Goal: Information Seeking & Learning: Learn about a topic

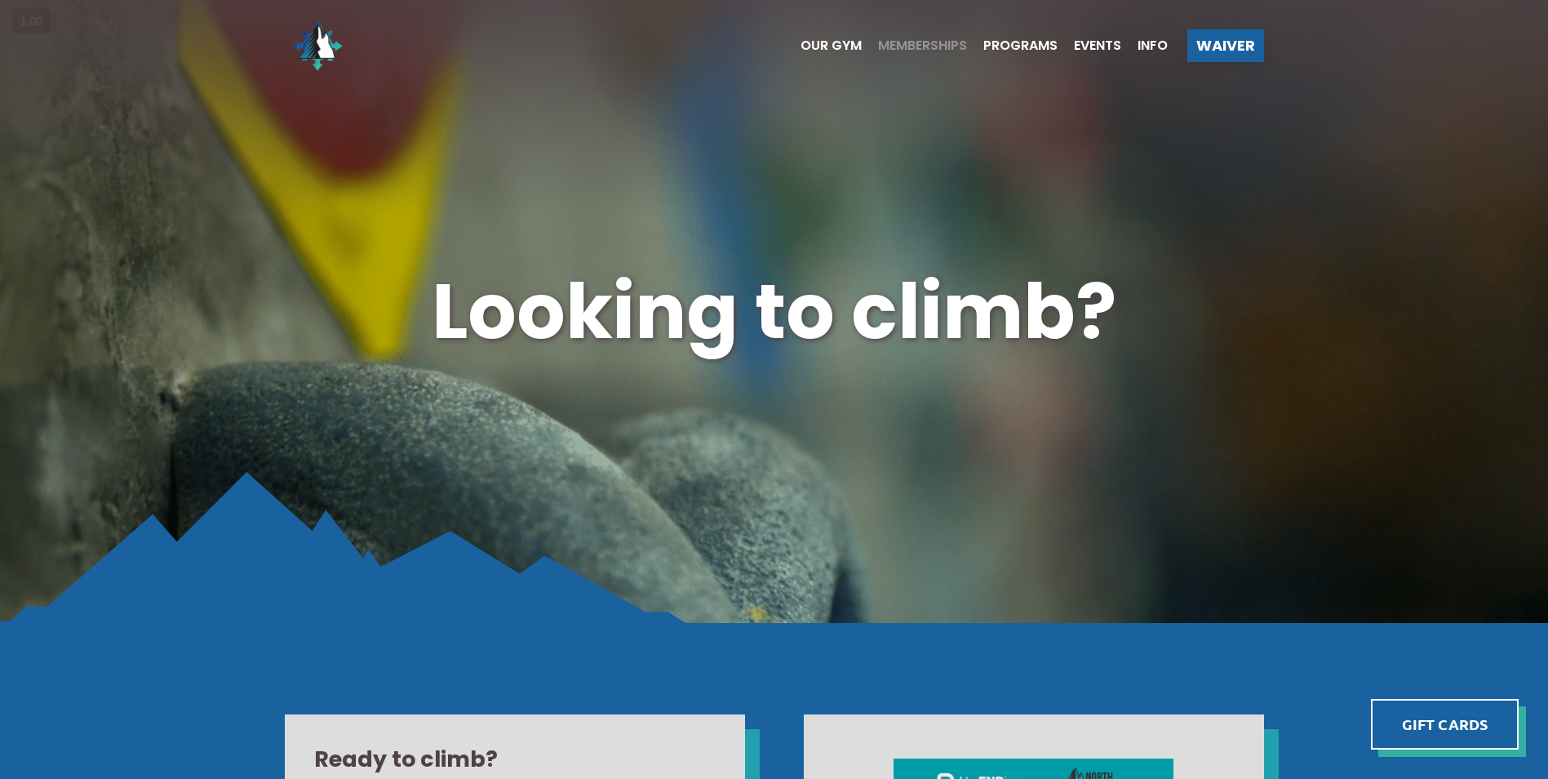
click at [905, 45] on span "Memberships" at bounding box center [922, 45] width 89 height 13
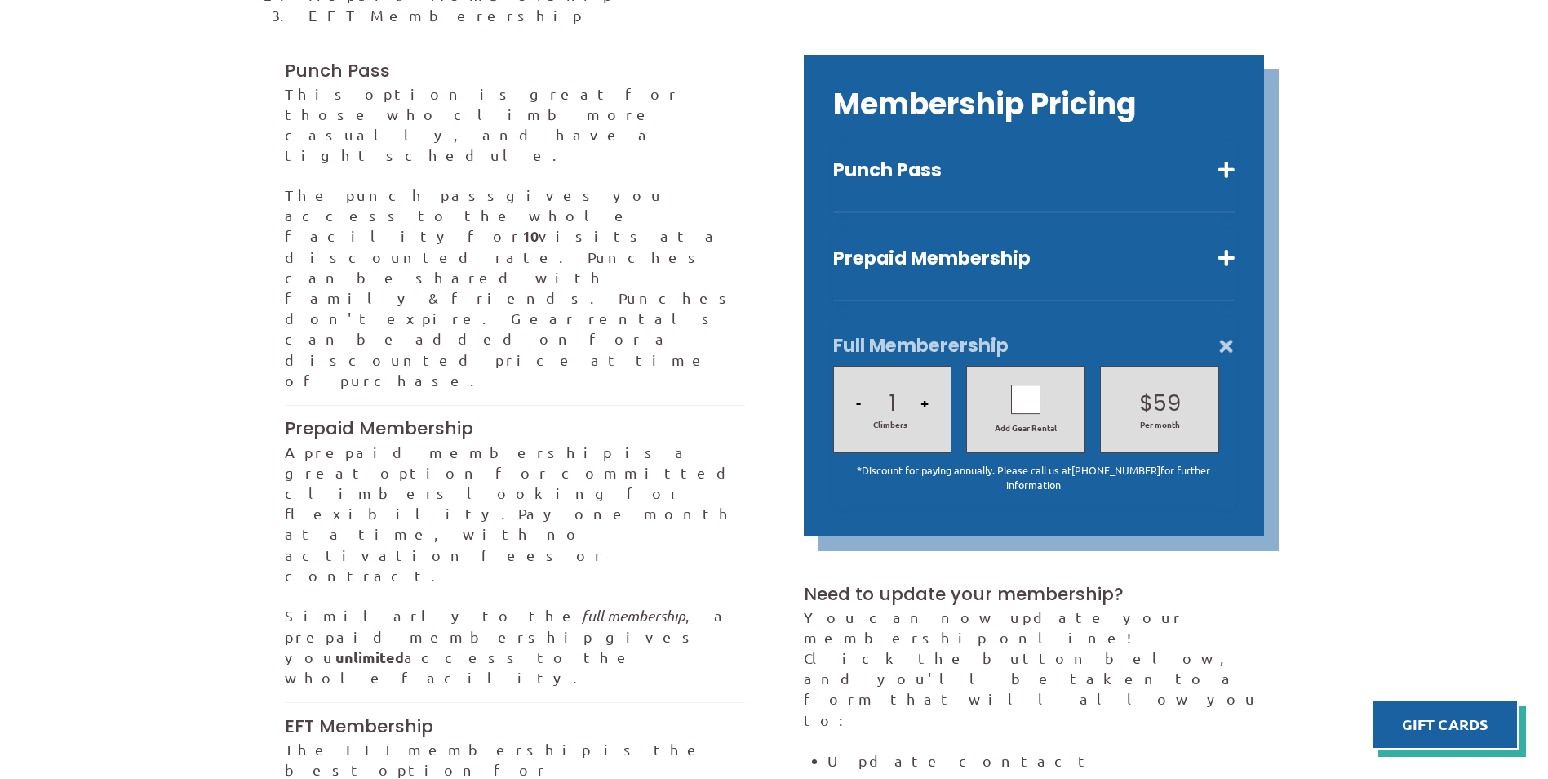
scroll to position [571, 0]
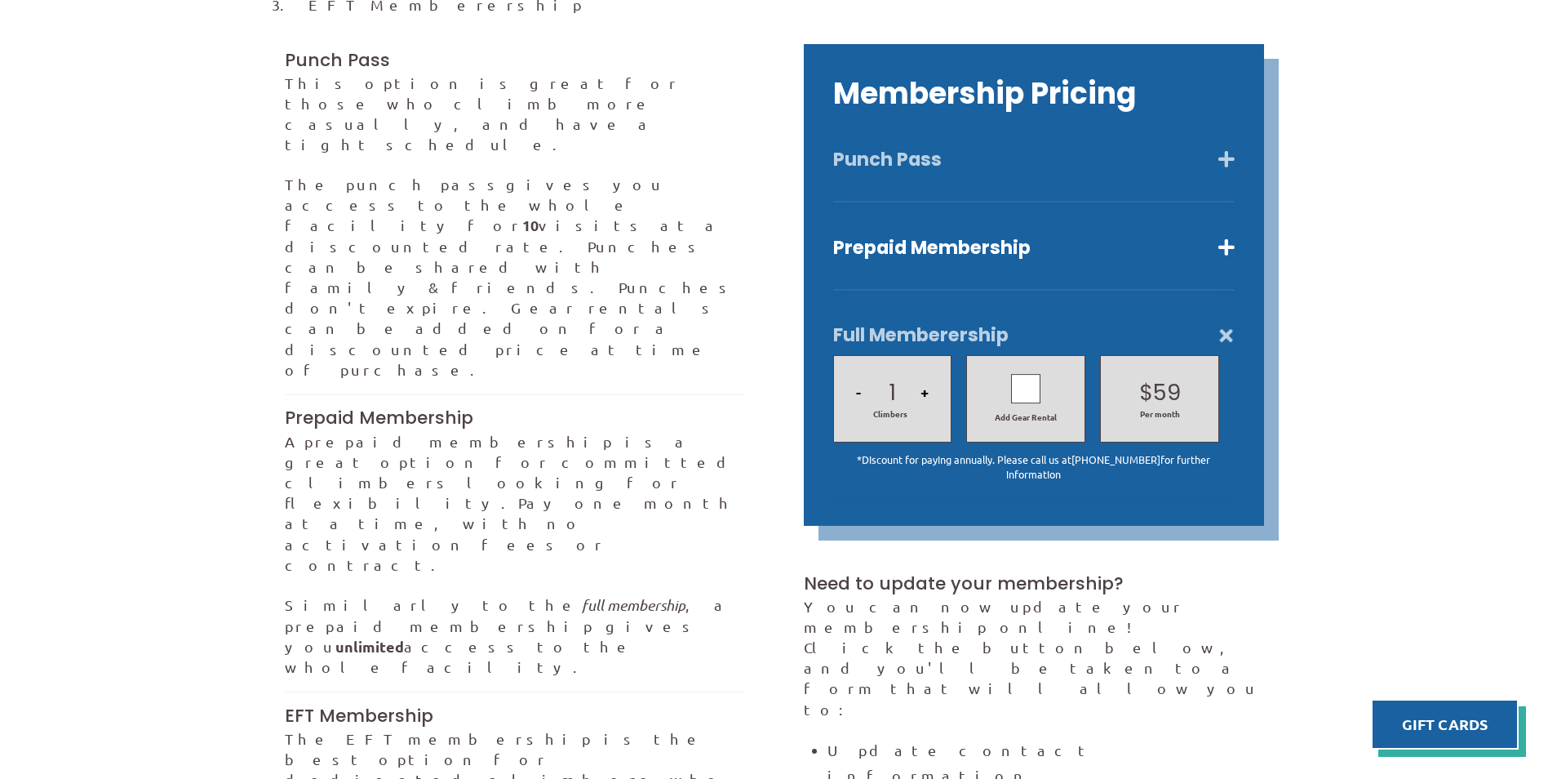
click at [1029, 148] on button "Punch Pass" at bounding box center [1034, 160] width 402 height 24
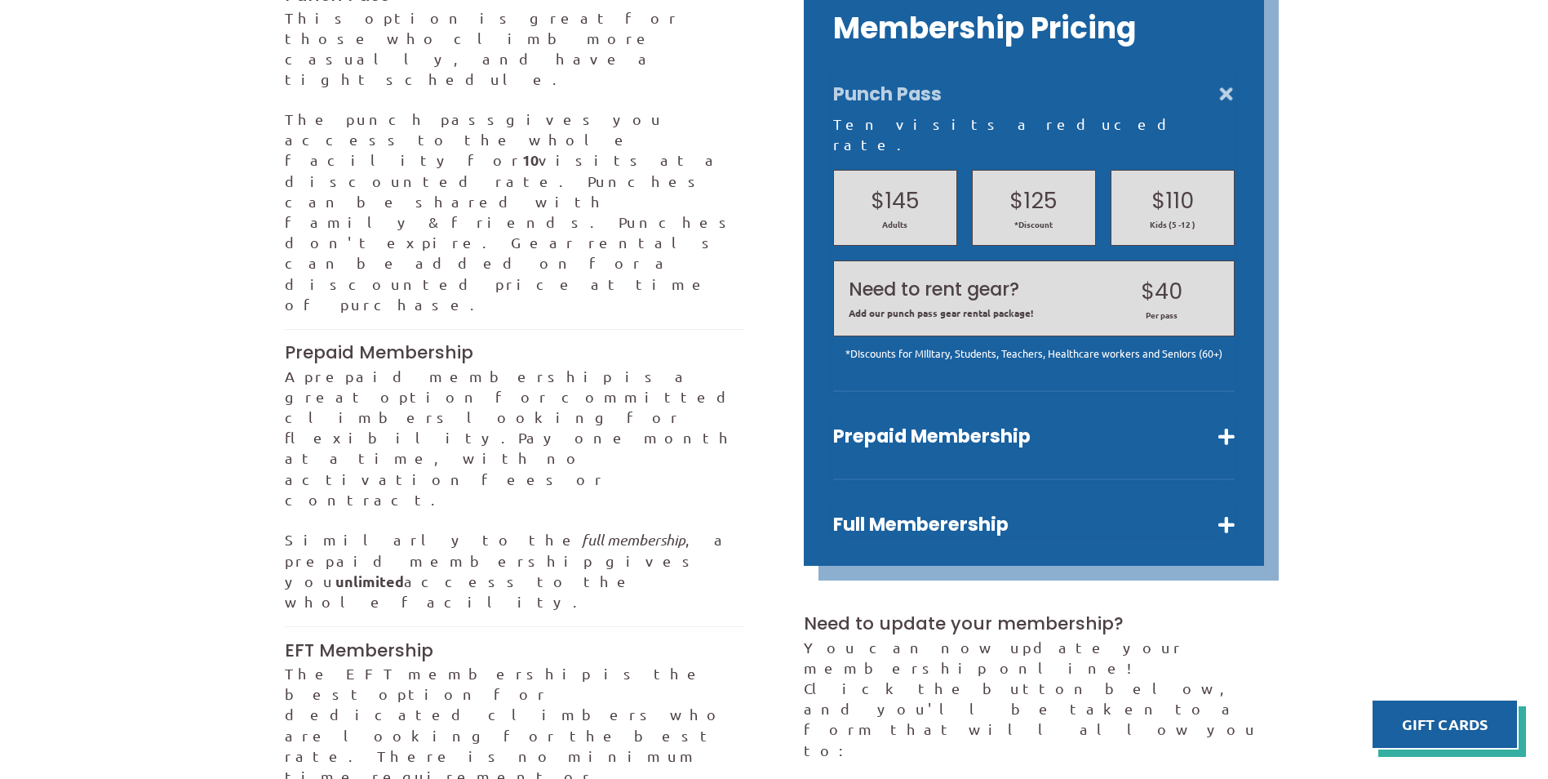
scroll to position [735, 0]
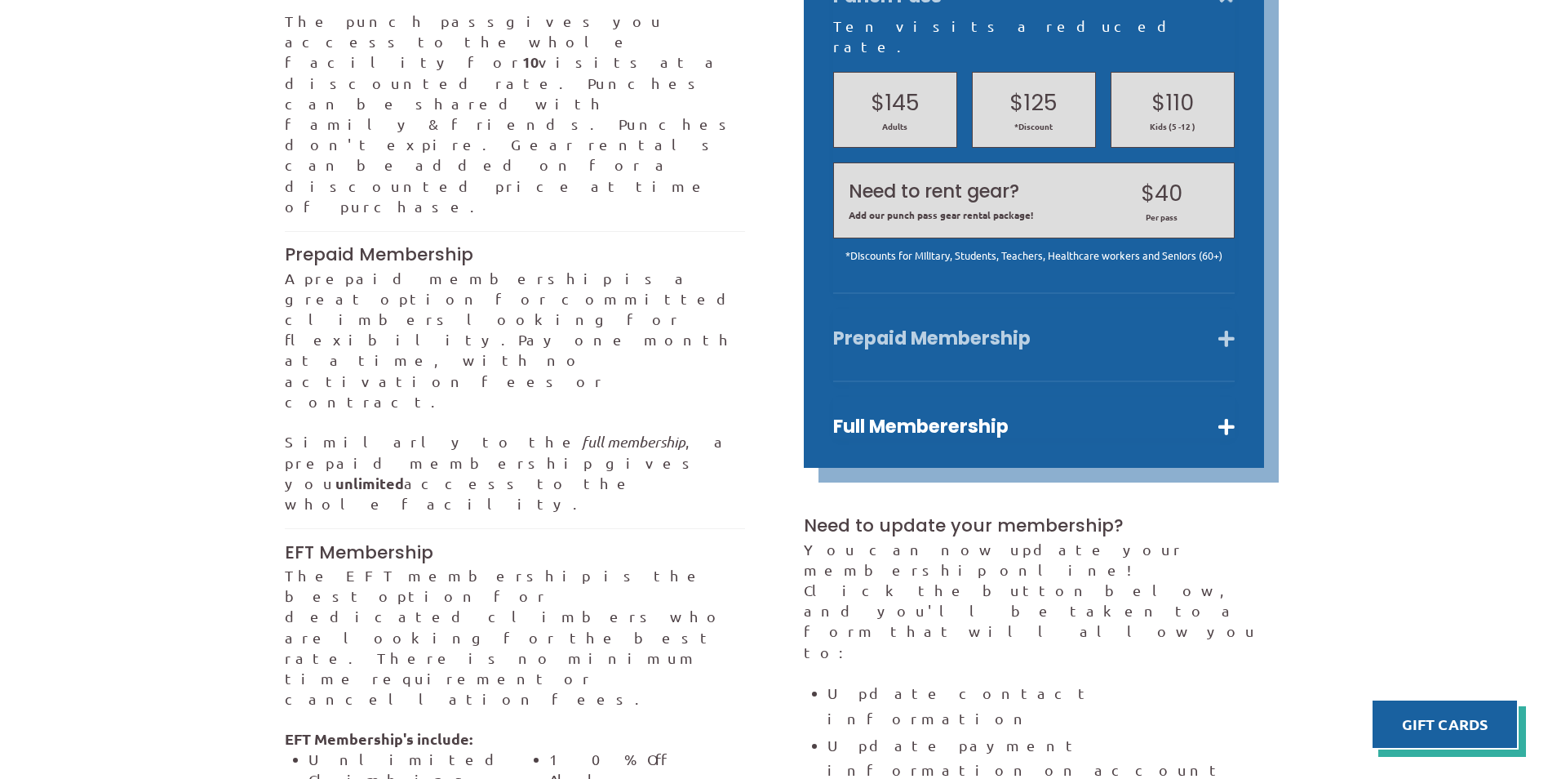
click at [947, 326] on button "Prepaid Membership" at bounding box center [1034, 338] width 402 height 24
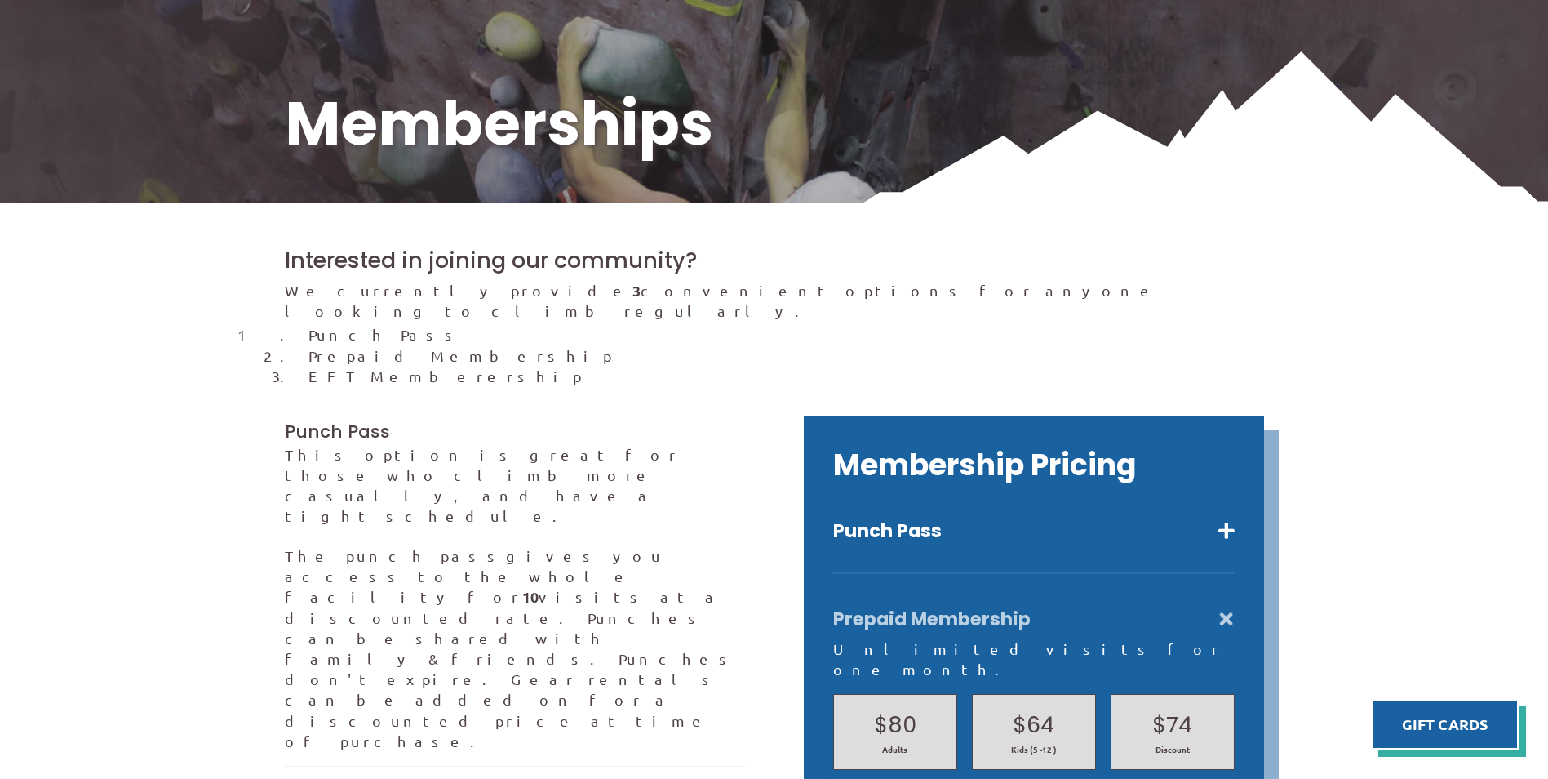
scroll to position [363, 0]
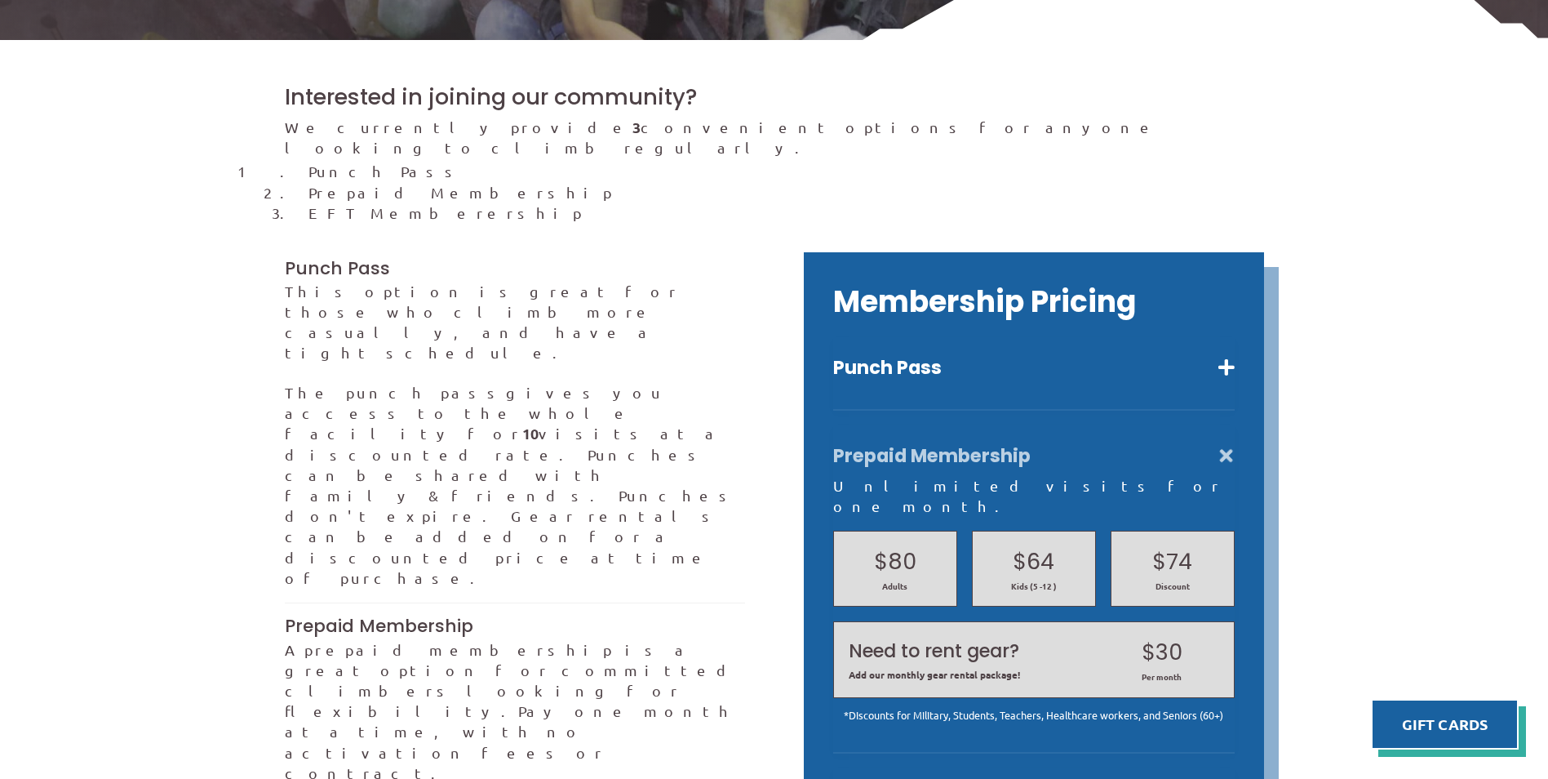
click at [1227, 444] on button "Prepaid Membership" at bounding box center [1034, 456] width 402 height 24
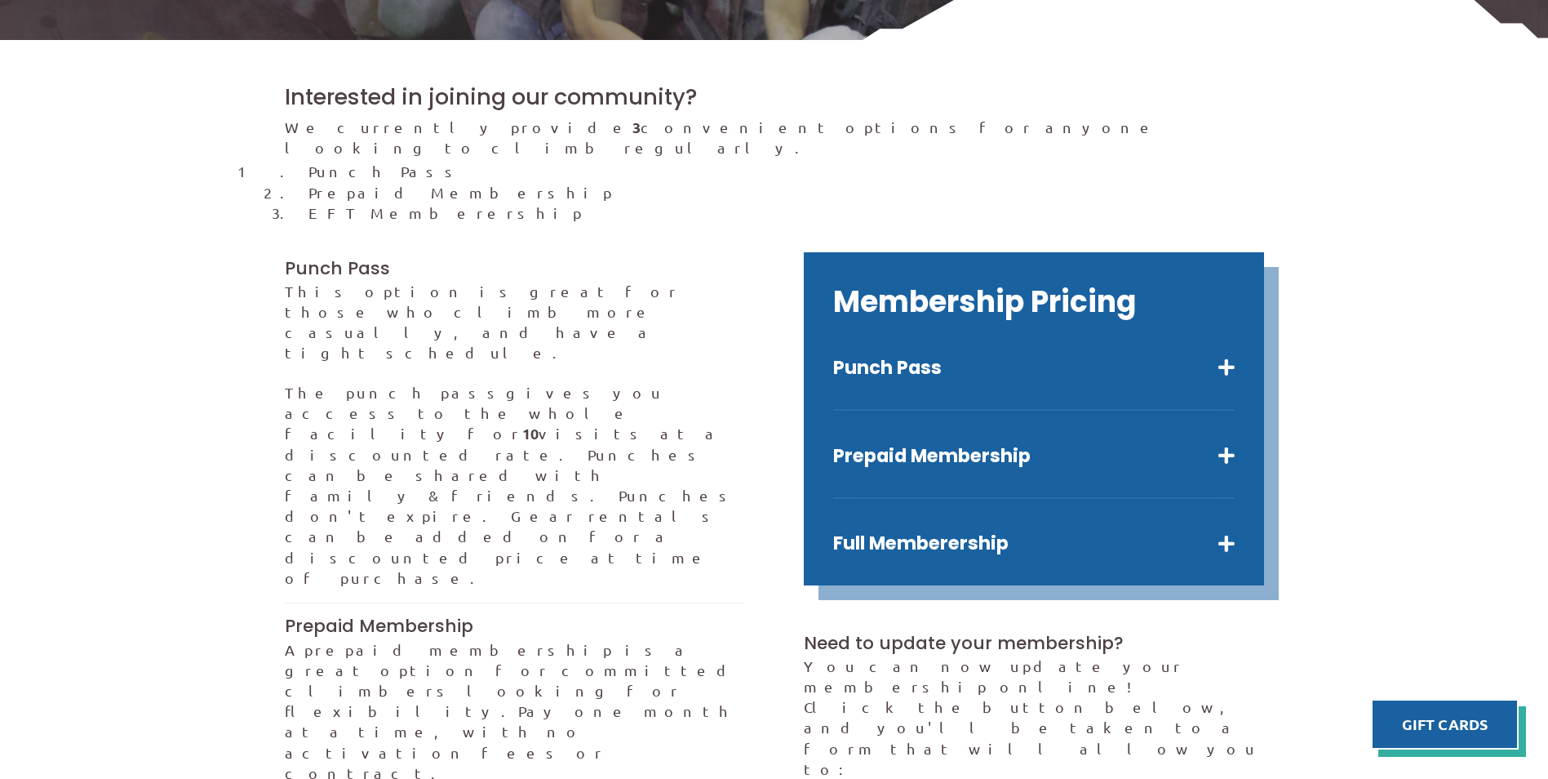
click at [1225, 372] on div "Punch Pass Ten visits a reduced rate. $145 Adults $125 *Discount $110 Kids (5 -…" at bounding box center [1034, 373] width 402 height 73
click at [1225, 356] on button "Punch Pass" at bounding box center [1034, 368] width 402 height 24
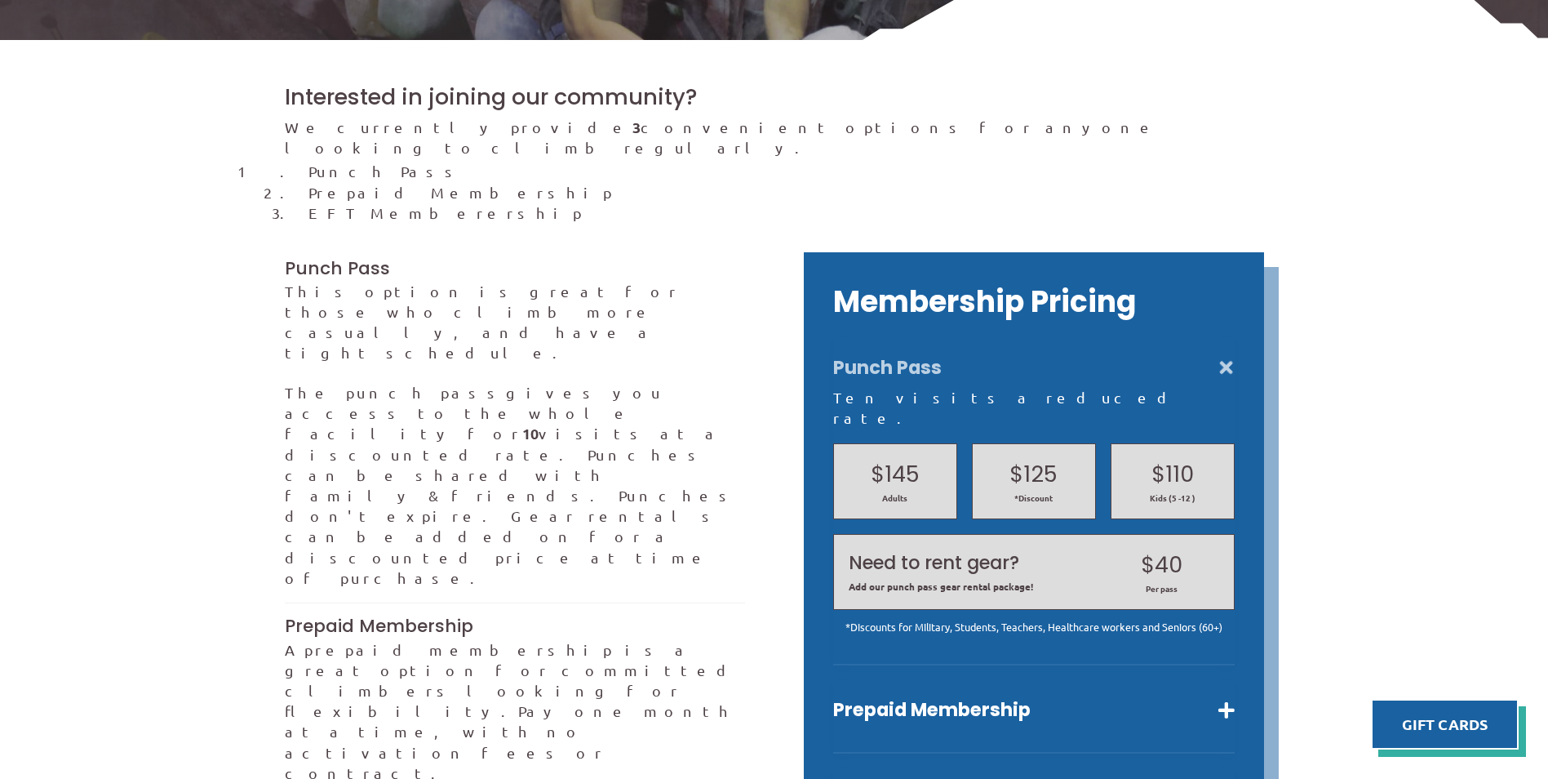
click at [1223, 356] on button "Punch Pass" at bounding box center [1034, 368] width 402 height 24
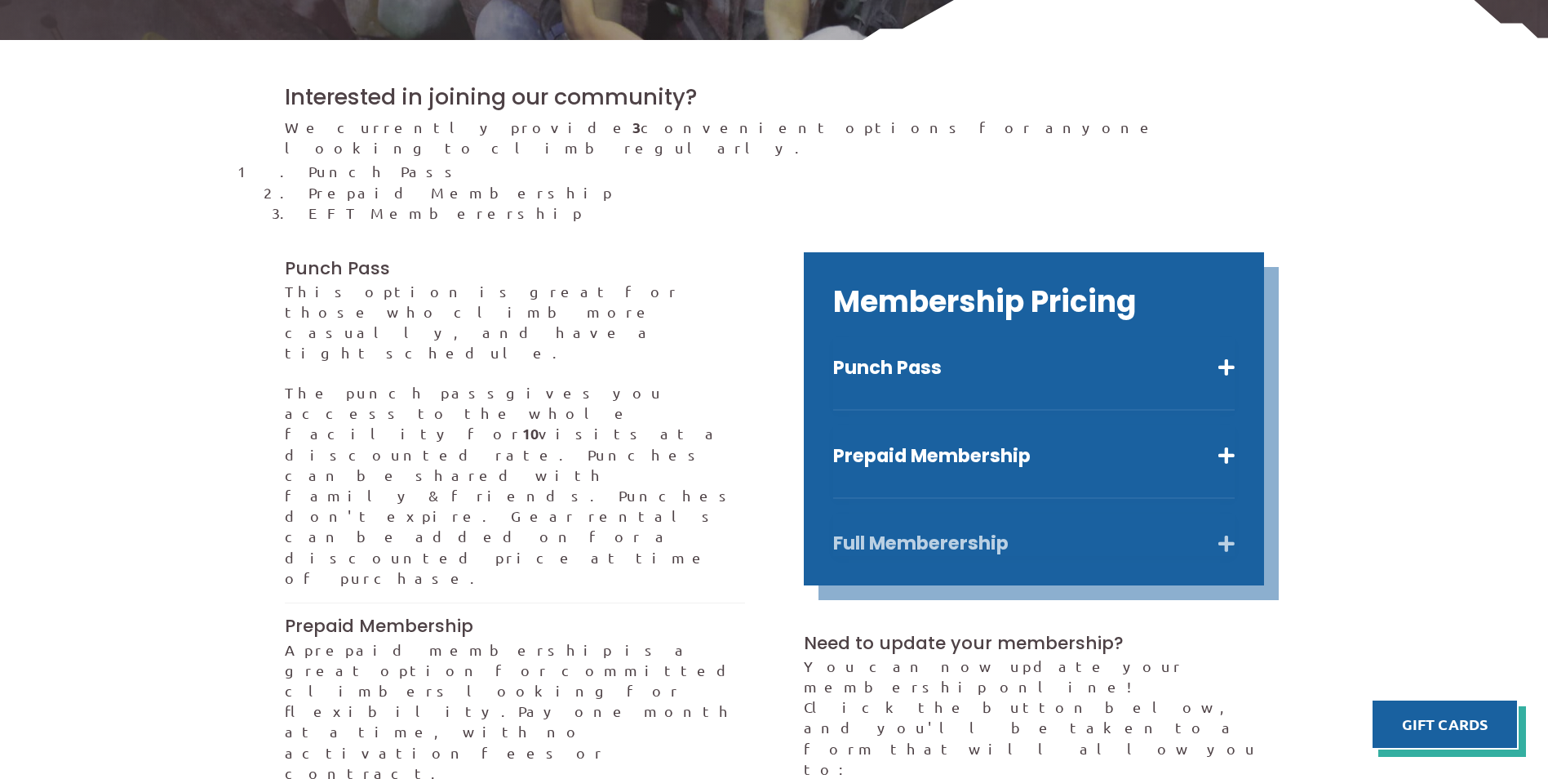
click at [1220, 531] on button "Full Memberership" at bounding box center [1034, 543] width 402 height 24
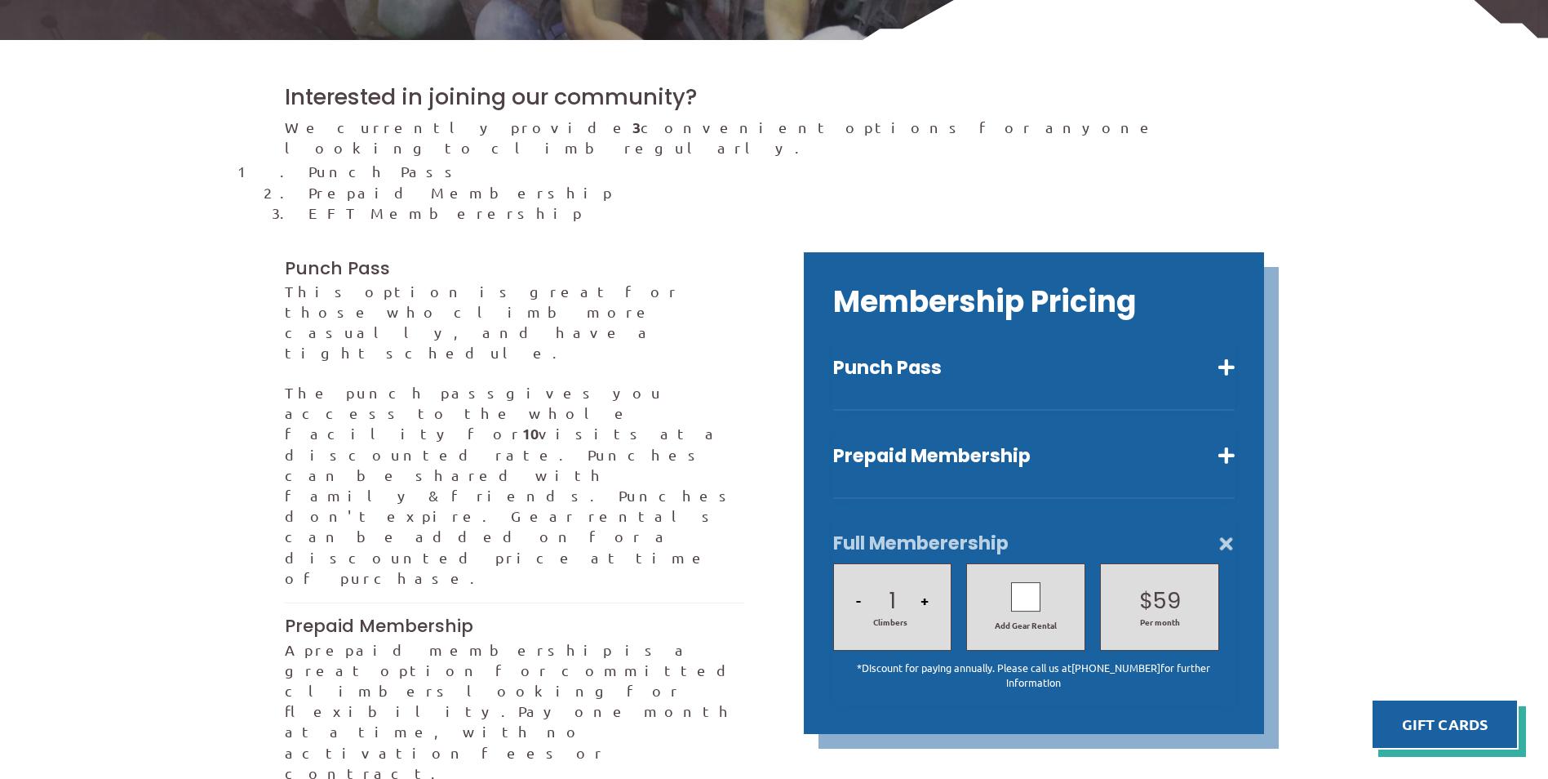
click at [1215, 531] on button "Full Memberership" at bounding box center [1034, 543] width 402 height 24
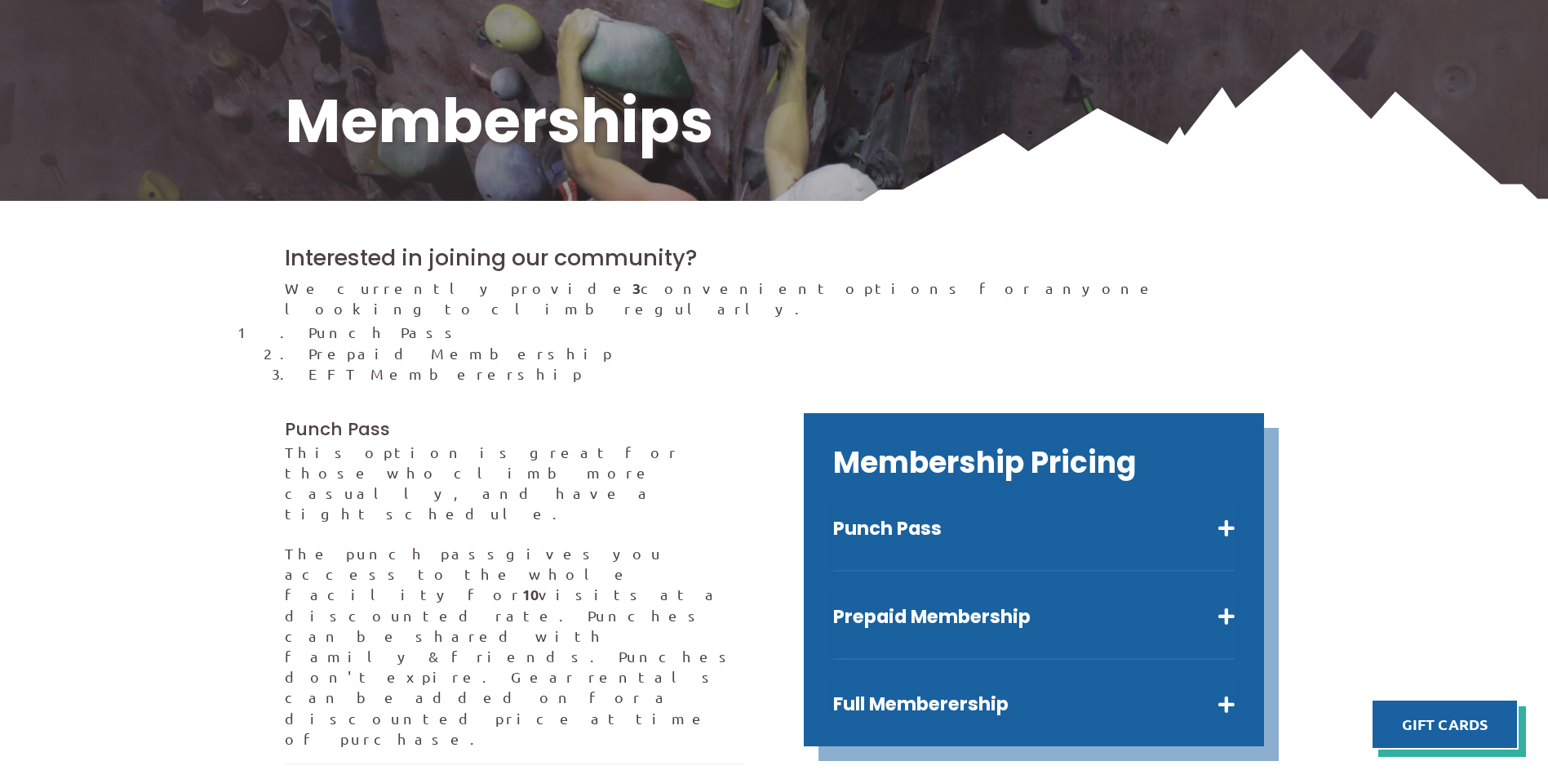
scroll to position [0, 0]
